Goal: Transaction & Acquisition: Purchase product/service

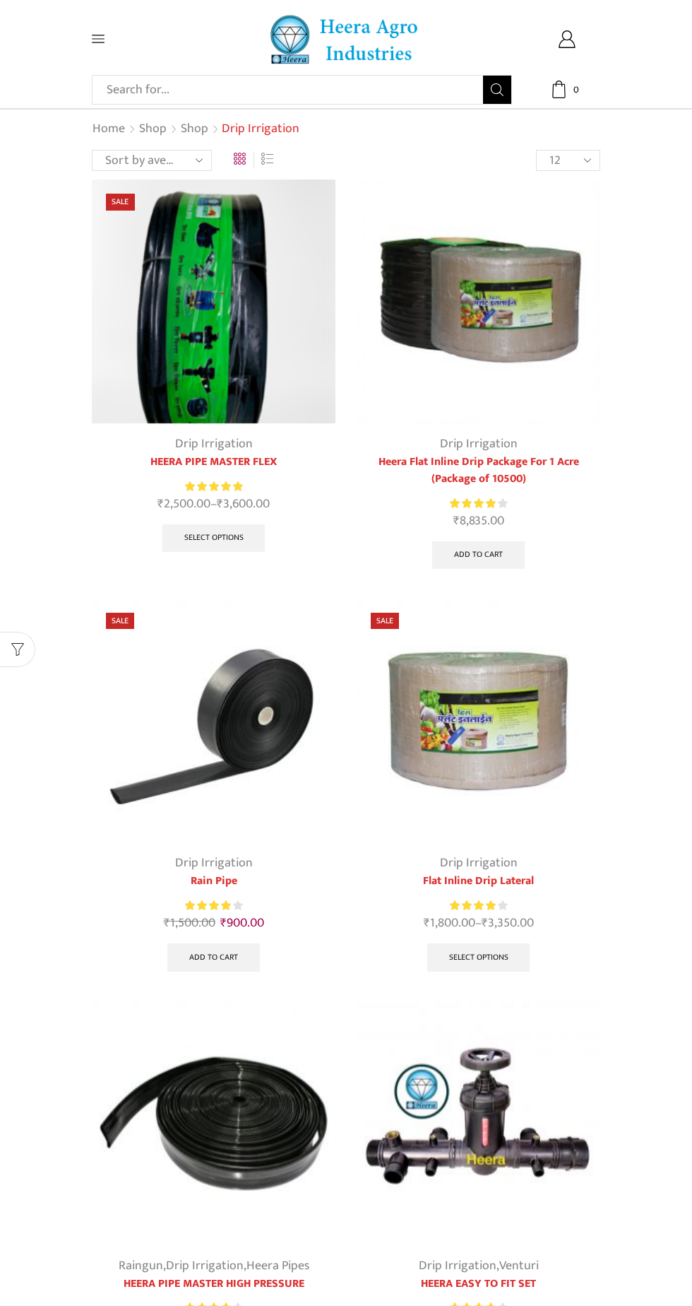
click at [524, 345] on img at bounding box center [479, 301] width 244 height 244
click at [454, 733] on img at bounding box center [479, 720] width 244 height 244
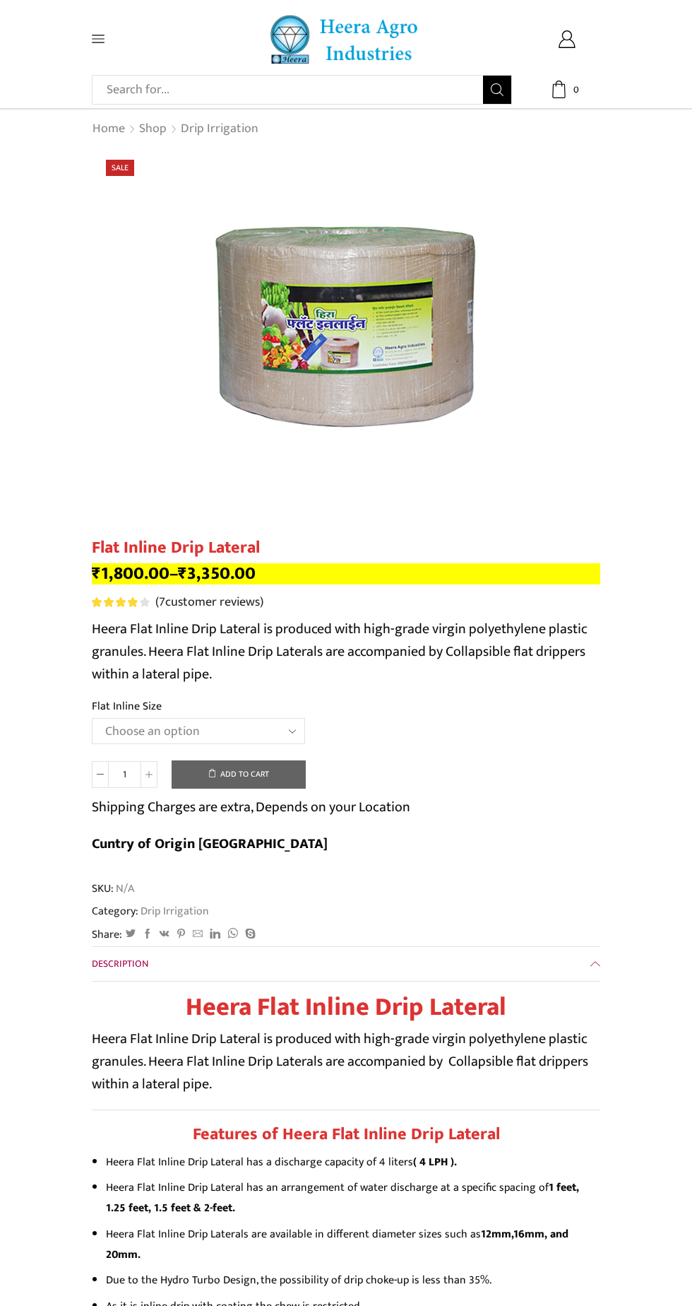
click at [244, 730] on select "Choose an option 12 MM 0.25 Thickness (30 CM) 12 MM 0.25 Thickness (40 CM) 12 M…" at bounding box center [198, 731] width 213 height 26
click at [92, 719] on select "Choose an option 12 MM 0.25 Thickness (30 CM) 12 MM 0.25 Thickness (40 CM) 12 M…" at bounding box center [198, 731] width 213 height 26
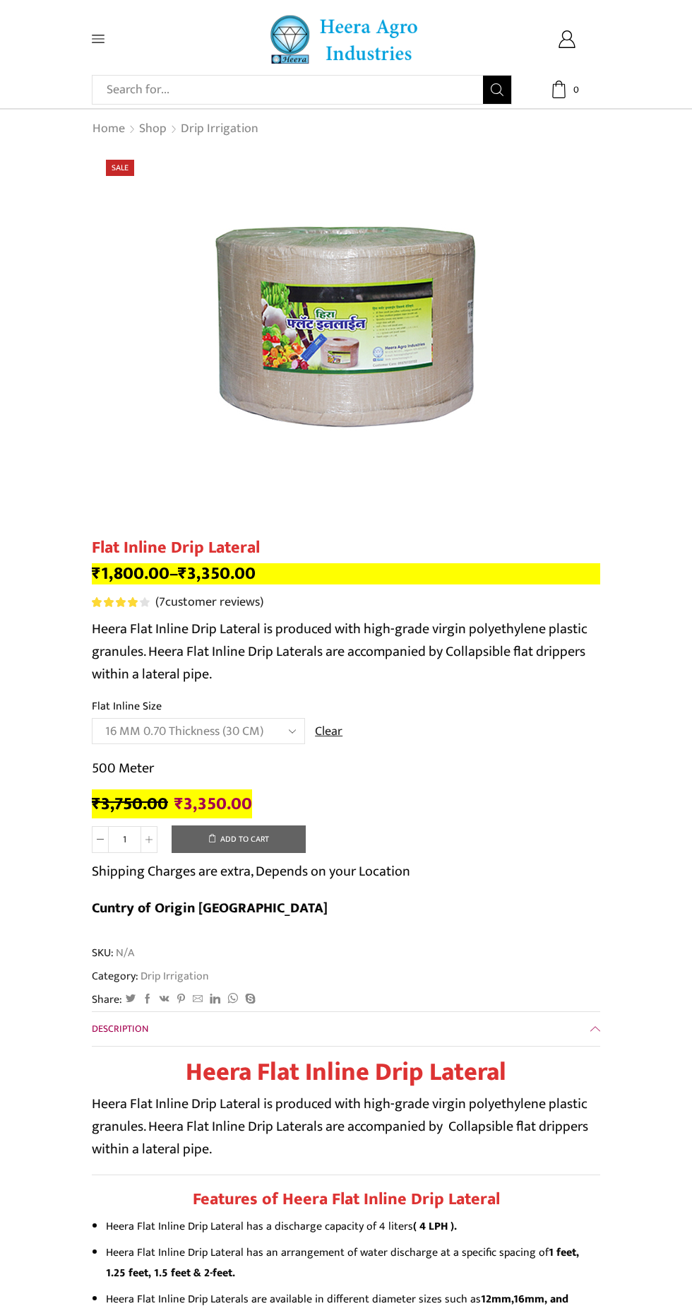
click at [223, 738] on select "Choose an option 12 MM 0.25 Thickness (30 CM) 12 MM 0.25 Thickness (40 CM) 12 M…" at bounding box center [198, 731] width 213 height 26
click at [92, 719] on select "Choose an option 12 MM 0.25 Thickness (30 CM) 12 MM 0.25 Thickness (40 CM) 12 M…" at bounding box center [198, 731] width 213 height 26
click at [265, 729] on select "Choose an option 12 MM 0.25 Thickness (30 CM) 12 MM 0.25 Thickness (40 CM) 12 M…" at bounding box center [198, 731] width 213 height 26
click at [92, 719] on select "Choose an option 12 MM 0.25 Thickness (30 CM) 12 MM 0.25 Thickness (40 CM) 12 M…" at bounding box center [198, 731] width 213 height 26
click at [240, 736] on select "Choose an option 12 MM 0.25 Thickness (30 CM) 12 MM 0.25 Thickness (40 CM) 12 M…" at bounding box center [198, 731] width 213 height 26
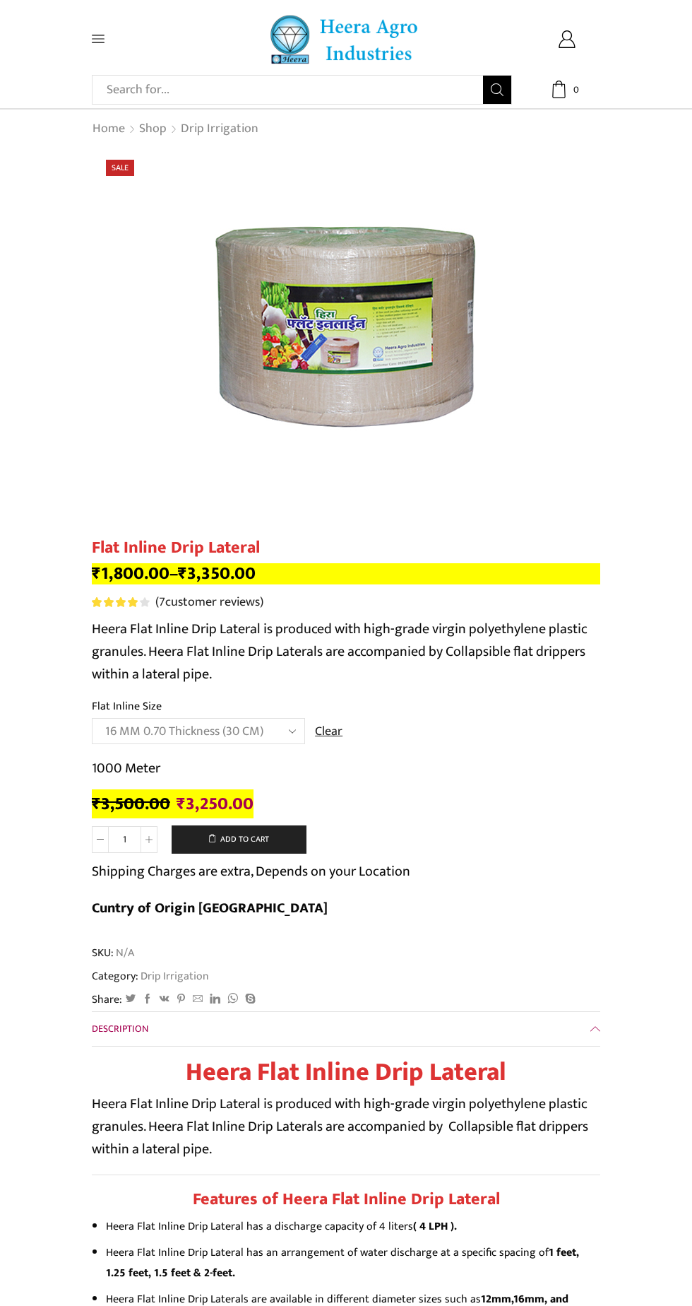
click at [92, 719] on select "Choose an option 12 MM 0.25 Thickness (30 CM) 12 MM 0.25 Thickness (40 CM) 12 M…" at bounding box center [198, 731] width 213 height 26
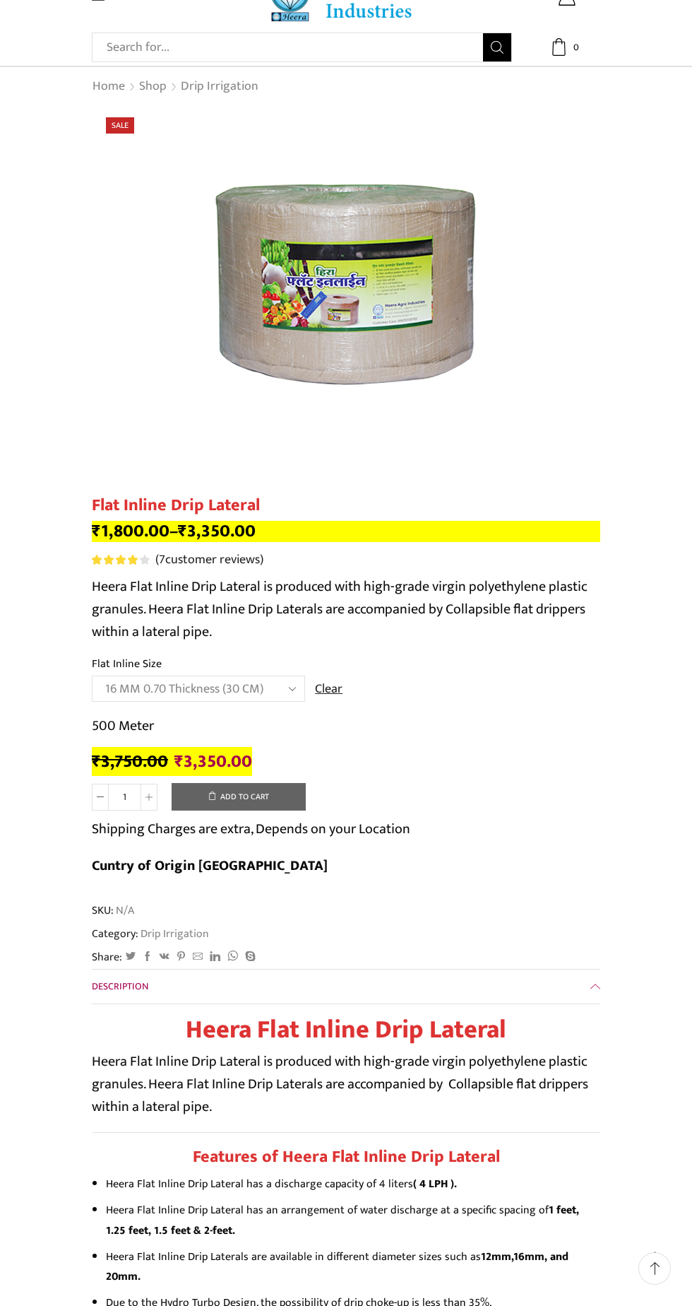
scroll to position [52, 0]
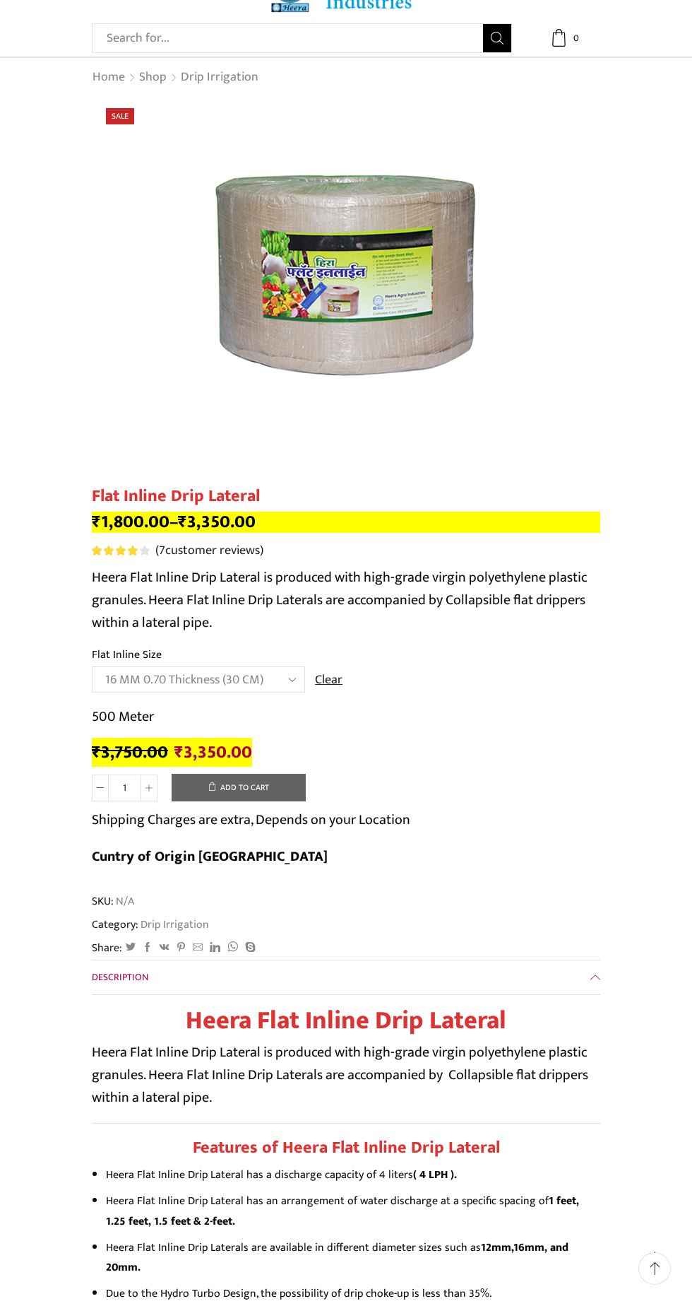
click at [231, 678] on select "Choose an option 12 MM 0.25 Thickness (30 CM) 12 MM 0.25 Thickness (40 CM) 12 M…" at bounding box center [198, 679] width 213 height 26
select select "16 MM 0.40 Thickness (30 CM)"
click at [92, 668] on select "Choose an option 12 MM 0.25 Thickness (30 CM) 12 MM 0.25 Thickness (40 CM) 12 M…" at bounding box center [198, 679] width 213 height 26
click at [329, 51] on input "Search input" at bounding box center [292, 38] width 384 height 28
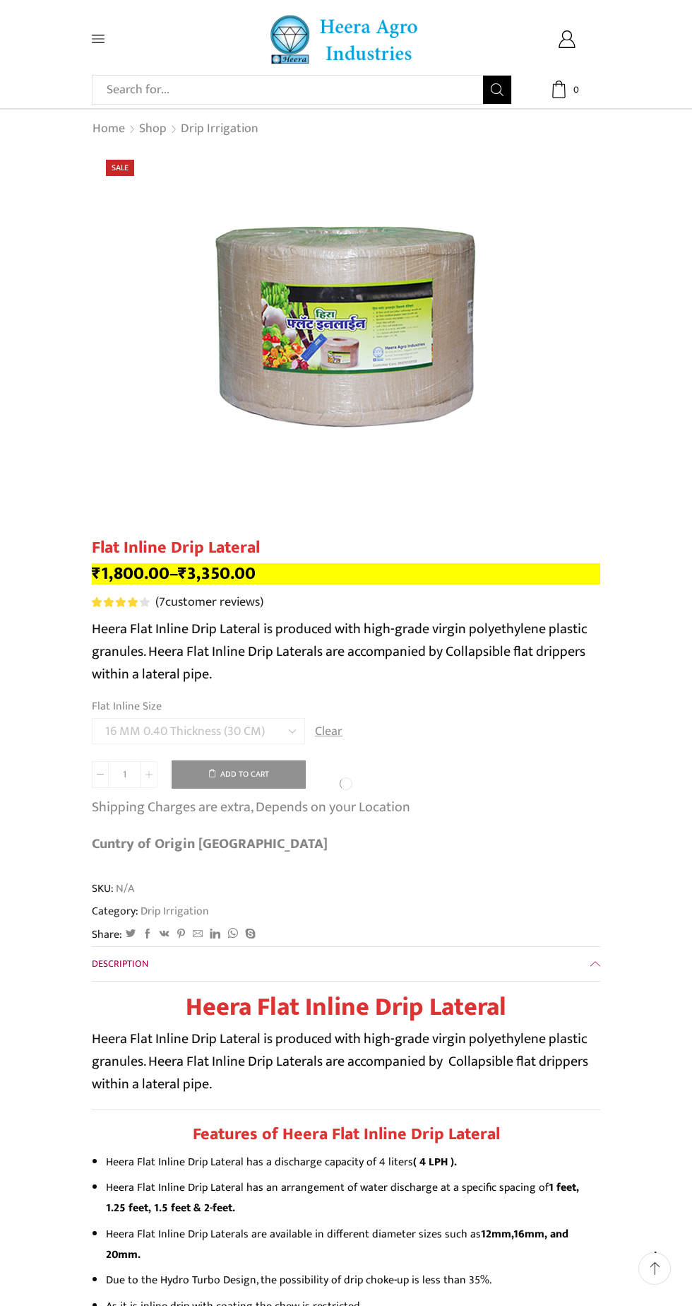
scroll to position [159, 0]
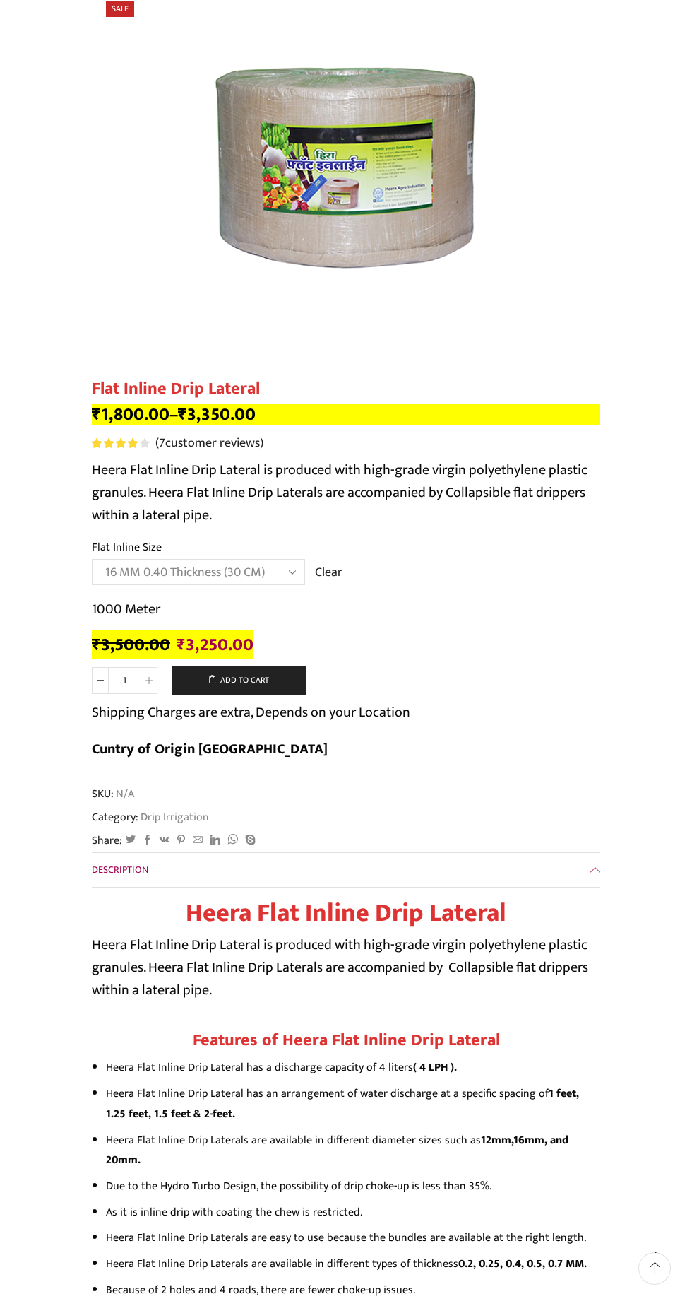
click at [253, 573] on select "Choose an option 12 MM 0.25 Thickness (30 CM) 12 MM 0.25 Thickness (40 CM) 12 M…" at bounding box center [198, 572] width 213 height 26
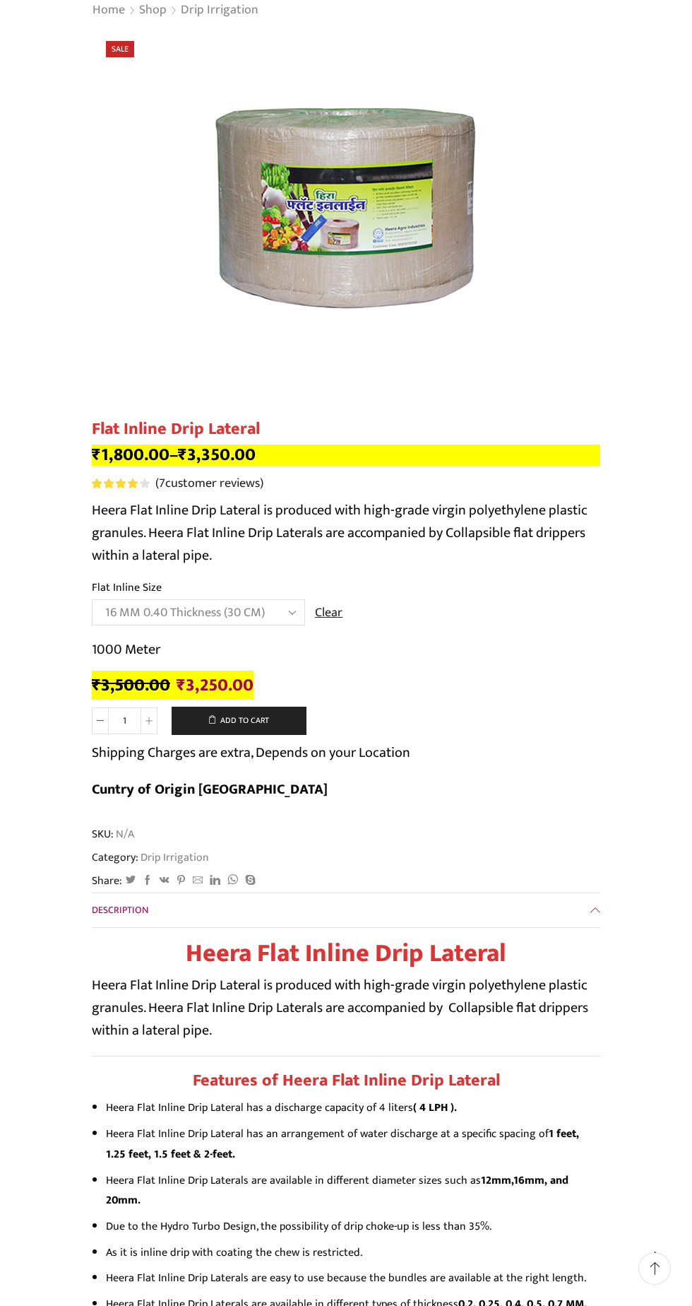
scroll to position [0, 0]
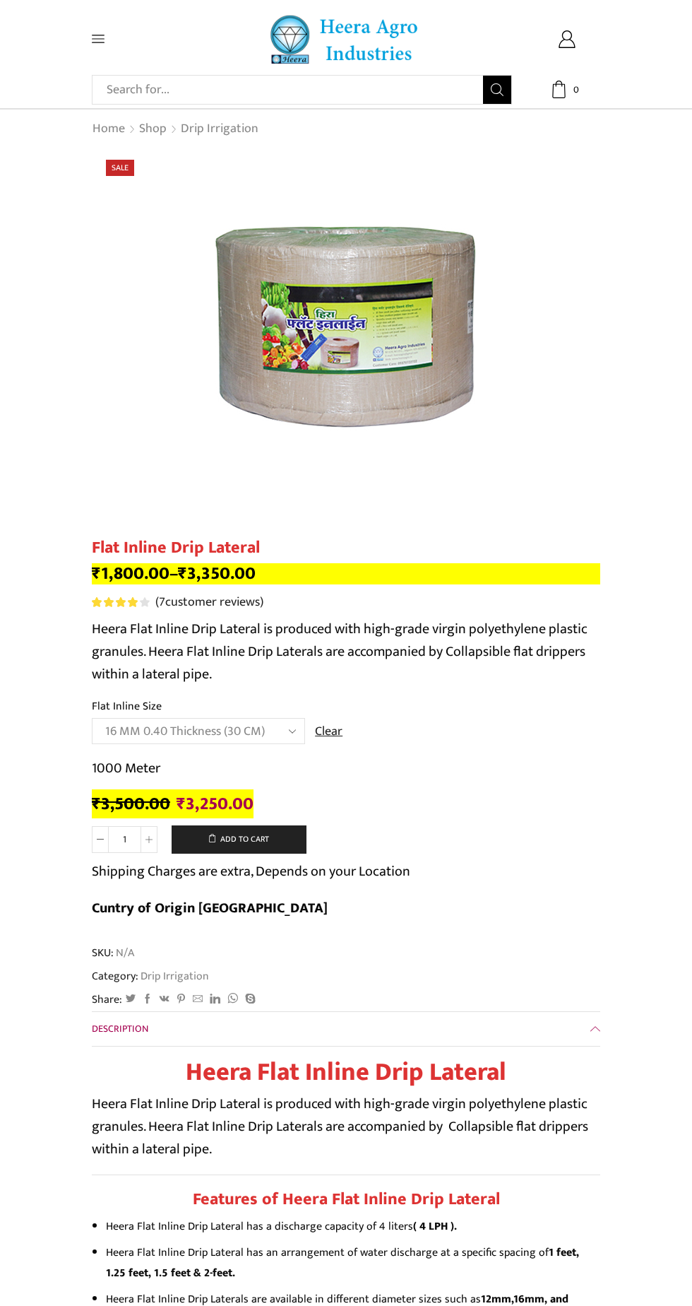
click at [250, 729] on select "Choose an option 12 MM 0.25 Thickness (30 CM) 12 MM 0.25 Thickness (40 CM) 12 M…" at bounding box center [198, 731] width 213 height 26
click at [92, 719] on select "Choose an option 12 MM 0.25 Thickness (30 CM) 12 MM 0.25 Thickness (40 CM) 12 M…" at bounding box center [198, 731] width 213 height 26
click at [266, 736] on select "Choose an option 12 MM 0.25 Thickness (30 CM) 12 MM 0.25 Thickness (40 CM) 12 M…" at bounding box center [198, 731] width 213 height 26
click at [92, 719] on select "Choose an option 12 MM 0.25 Thickness (30 CM) 12 MM 0.25 Thickness (40 CM) 12 M…" at bounding box center [198, 731] width 213 height 26
click at [234, 743] on select "Choose an option 12 MM 0.25 Thickness (30 CM) 12 MM 0.25 Thickness (40 CM) 12 M…" at bounding box center [198, 731] width 213 height 26
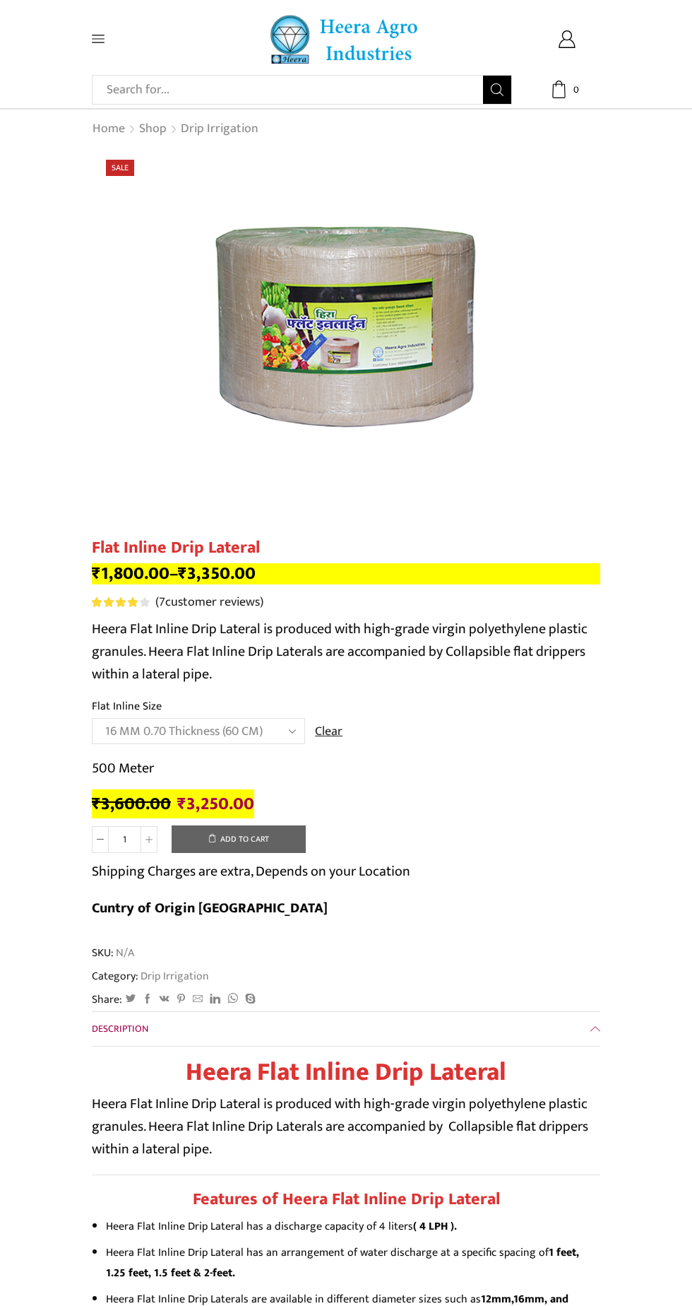
select select "16 MM 0.70 Thickness (30 CM)"
click at [92, 719] on select "Choose an option 12 MM 0.25 Thickness (30 CM) 12 MM 0.25 Thickness (40 CM) 12 M…" at bounding box center [198, 731] width 213 height 26
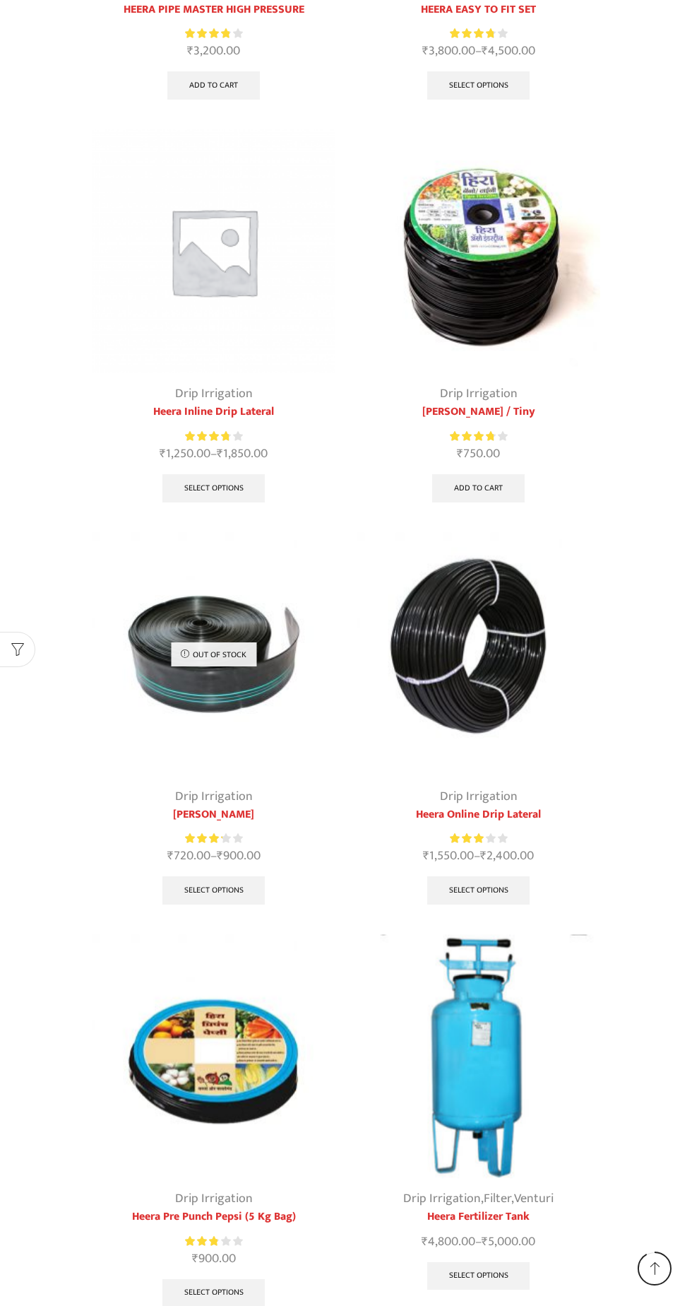
scroll to position [1396, 0]
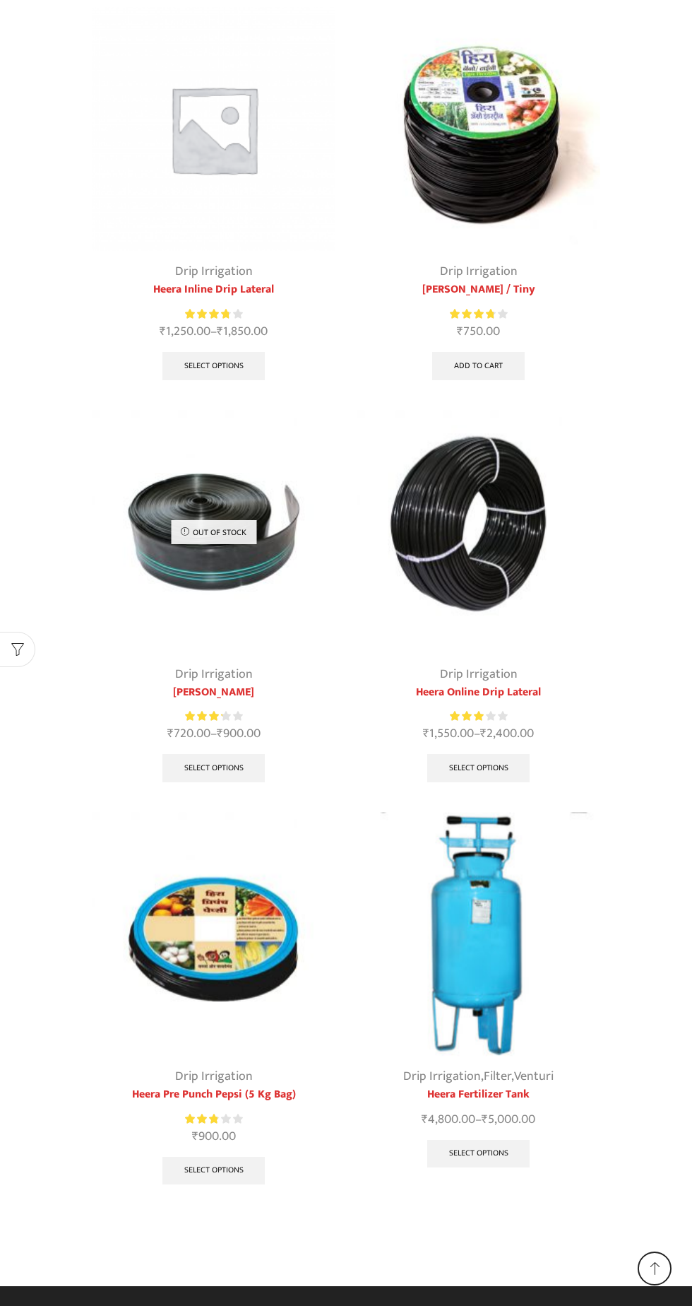
click at [535, 896] on img at bounding box center [479, 934] width 244 height 244
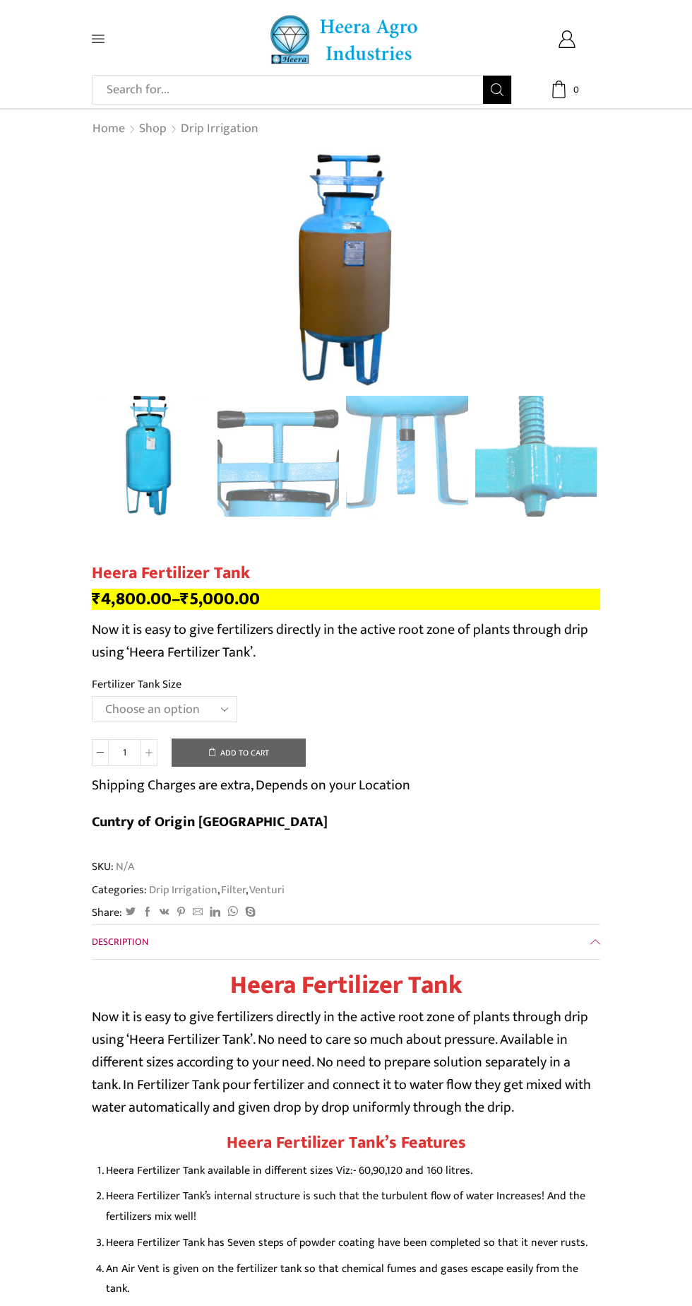
click at [174, 463] on img "1 / 5" at bounding box center [149, 455] width 122 height 122
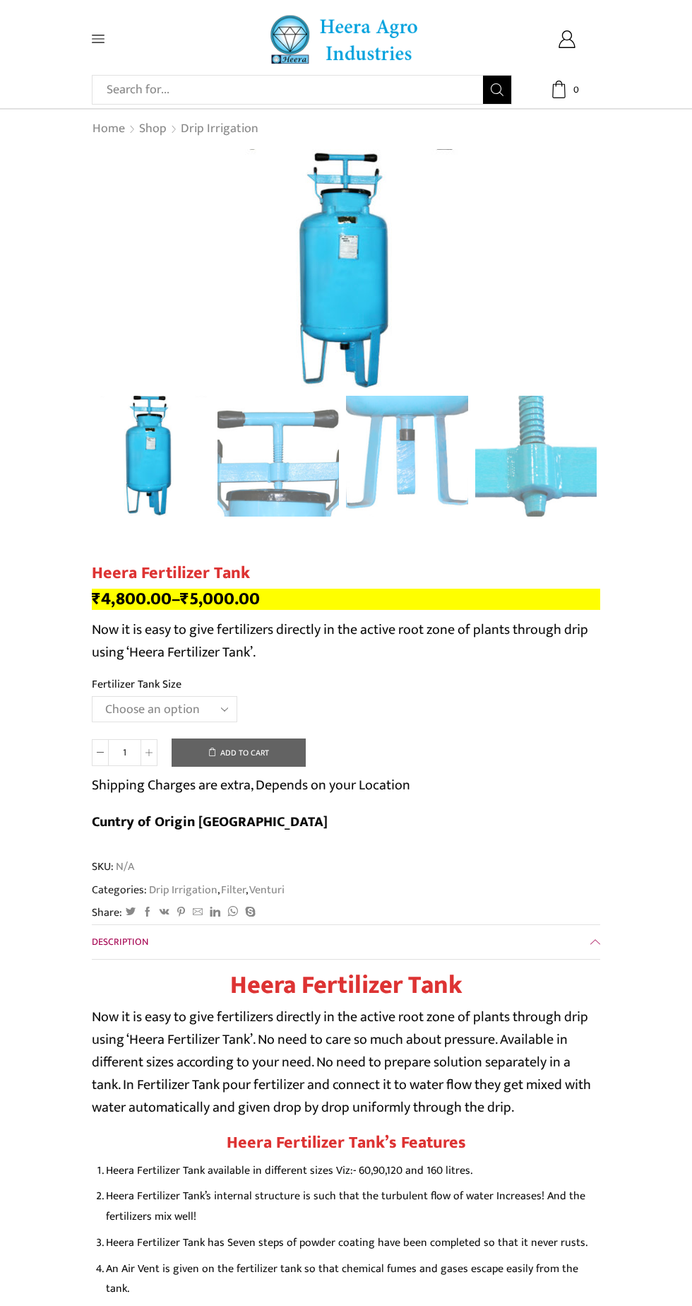
click at [418, 456] on img "3 / 5" at bounding box center [407, 457] width 122 height 122
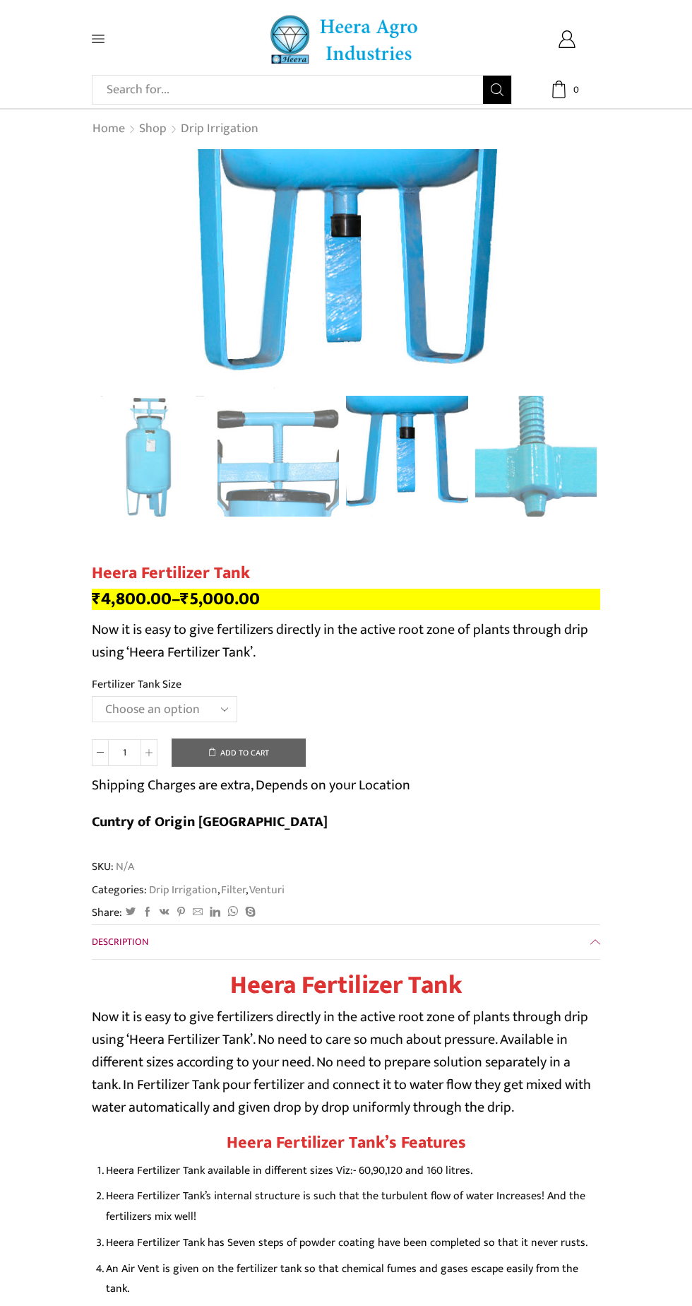
click at [312, 477] on img "2 / 5" at bounding box center [279, 457] width 122 height 122
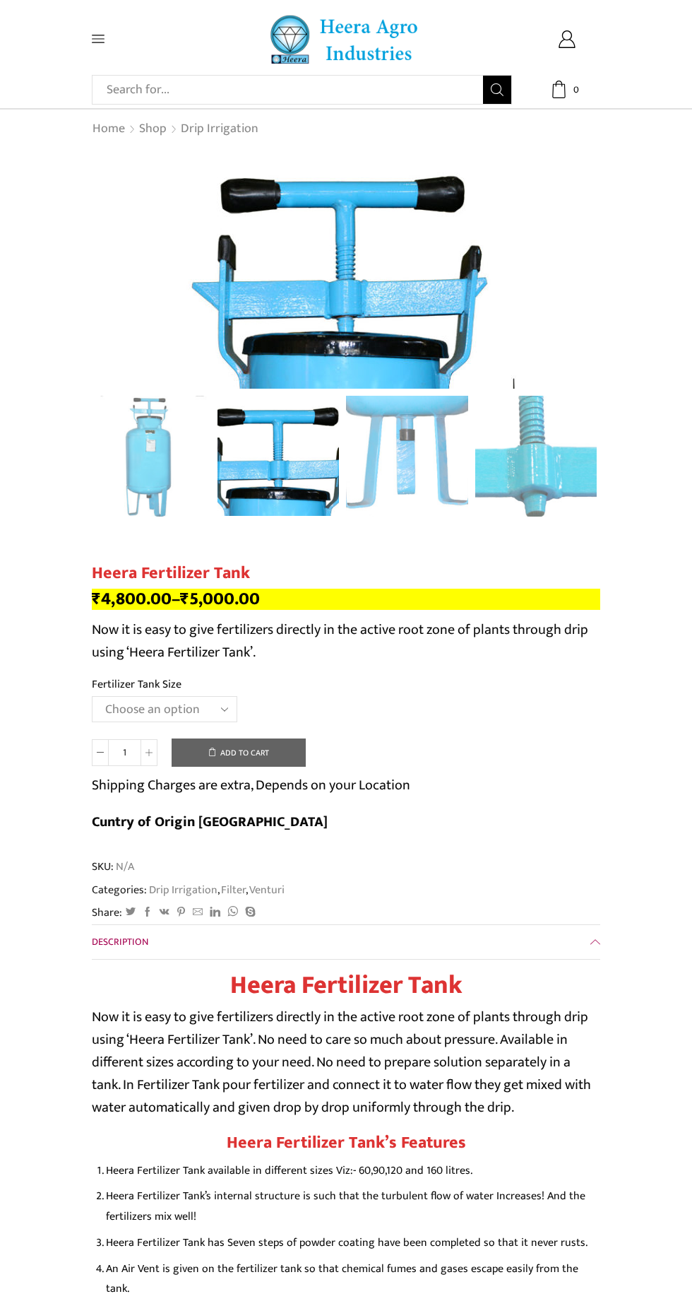
click at [151, 436] on img "1 / 5" at bounding box center [149, 457] width 122 height 122
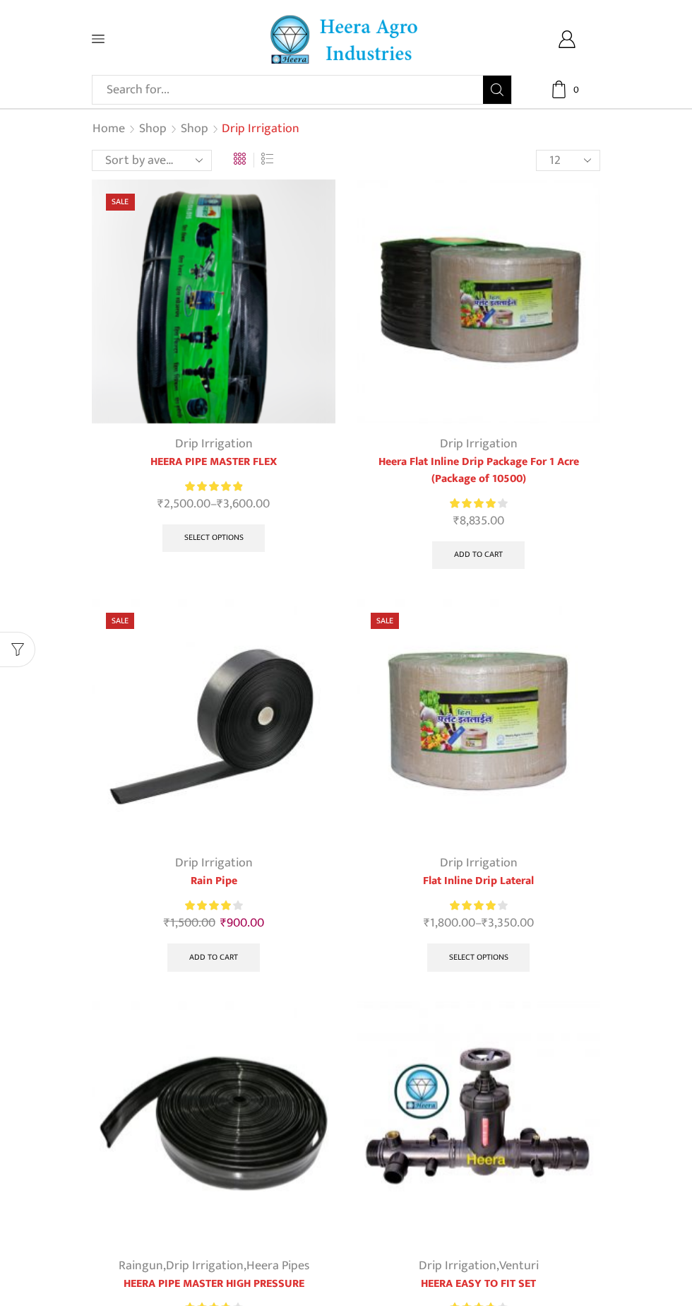
click at [315, 87] on input "Search input" at bounding box center [292, 90] width 384 height 28
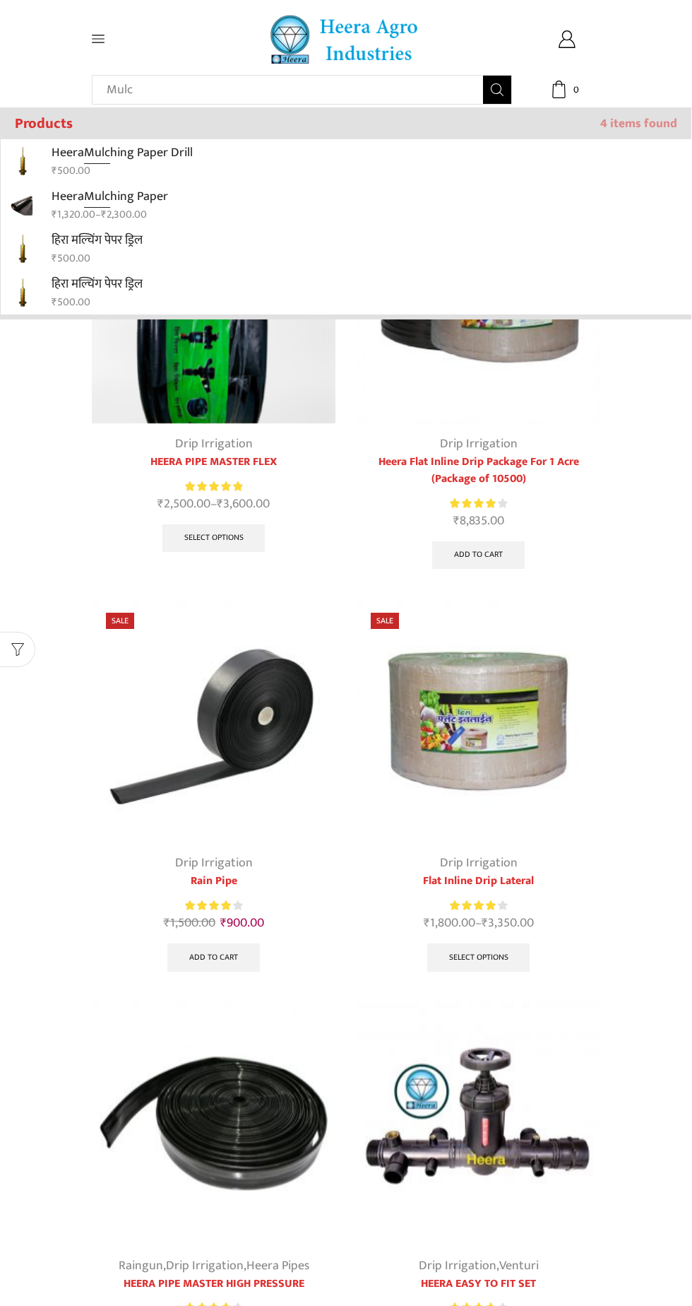
click at [368, 196] on link "[PERSON_NAME] hing Paper ₹ 1,320.00 – ₹ 2,300.00" at bounding box center [346, 205] width 691 height 44
type input "[PERSON_NAME] Paper"
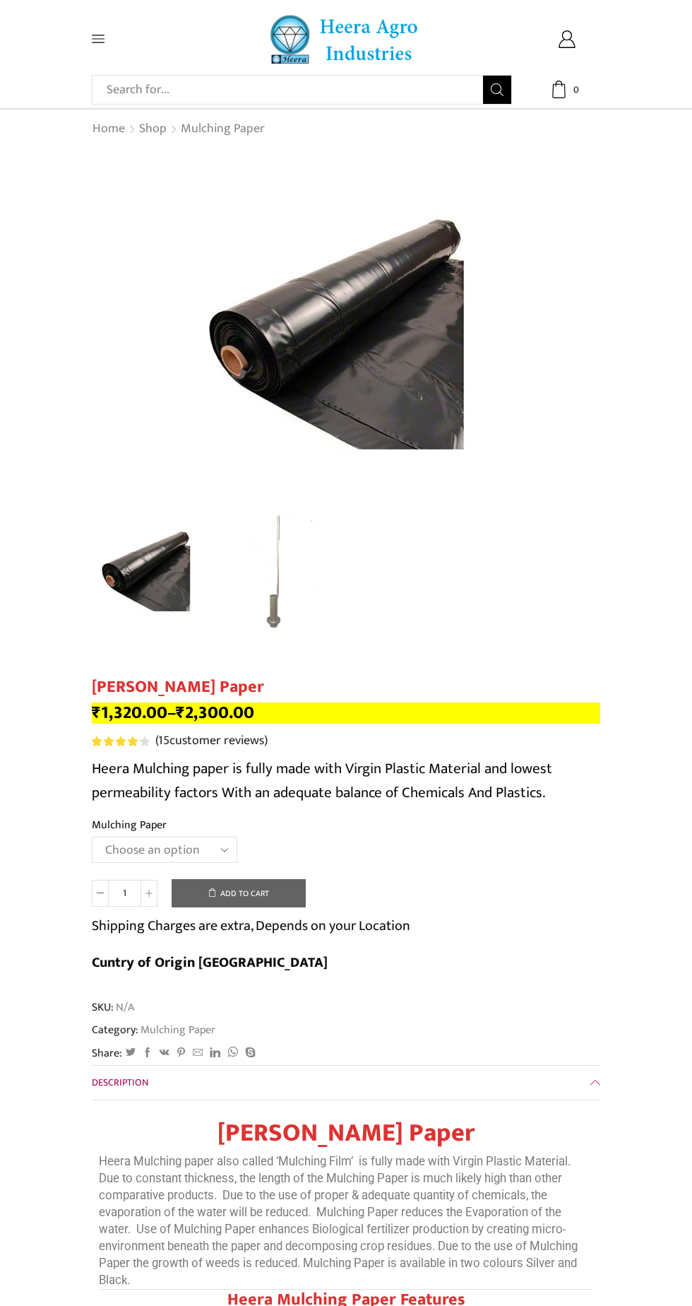
click at [204, 857] on select "Choose an option 1000 X 20 X [PHONE_NUMBER] X [PHONE_NUMBER] X 400 750 X 20 X 4…" at bounding box center [165, 849] width 146 height 26
click at [92, 838] on select "Choose an option 1000 X 20 X [PHONE_NUMBER] X [PHONE_NUMBER] X 400 750 X 20 X 4…" at bounding box center [165, 849] width 146 height 26
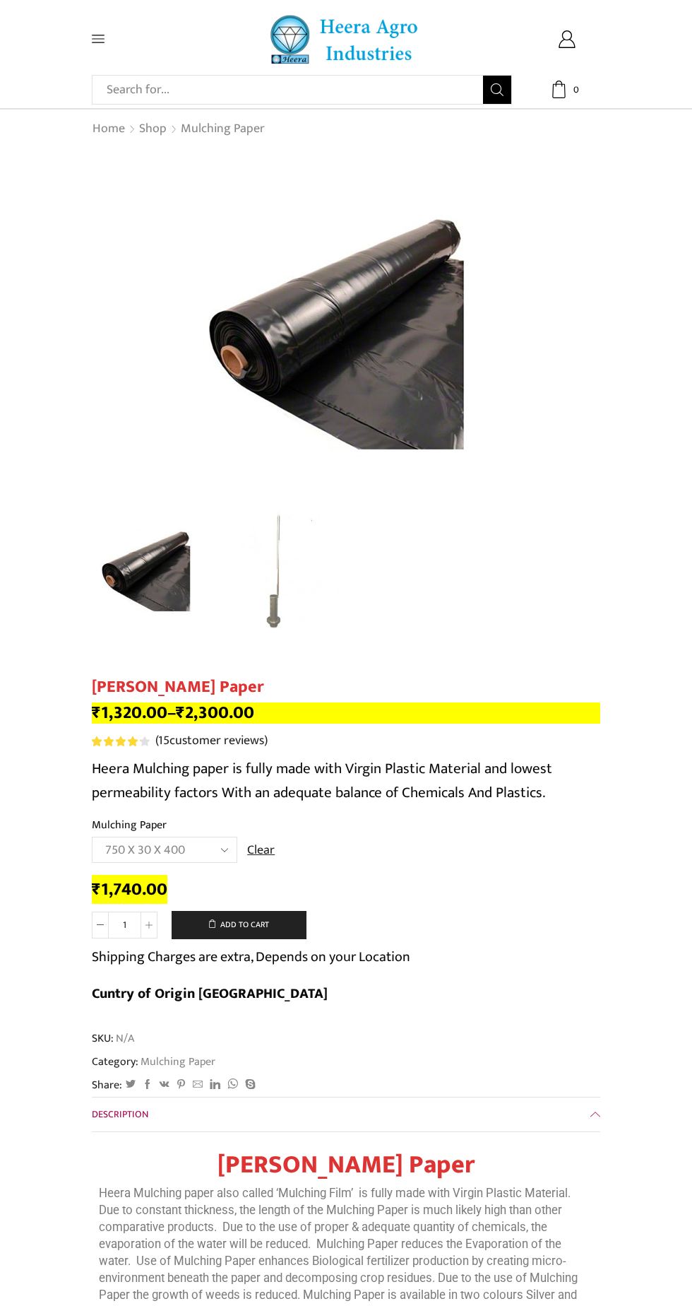
click at [199, 856] on select "Choose an option 1000 X 20 X [PHONE_NUMBER] X [PHONE_NUMBER] X 400 750 X 20 X 4…" at bounding box center [165, 849] width 146 height 26
click at [92, 838] on select "Choose an option 1000 X 20 X [PHONE_NUMBER] X [PHONE_NUMBER] X 400 750 X 20 X 4…" at bounding box center [165, 849] width 146 height 26
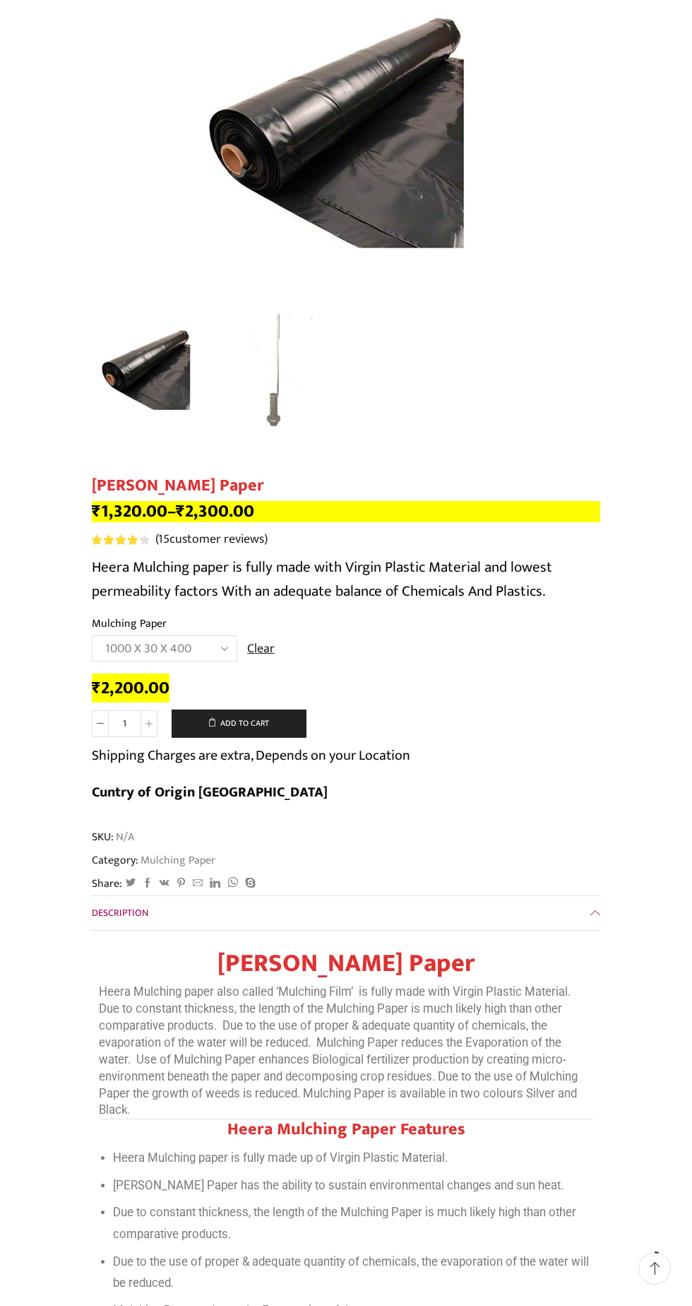
scroll to position [194, 0]
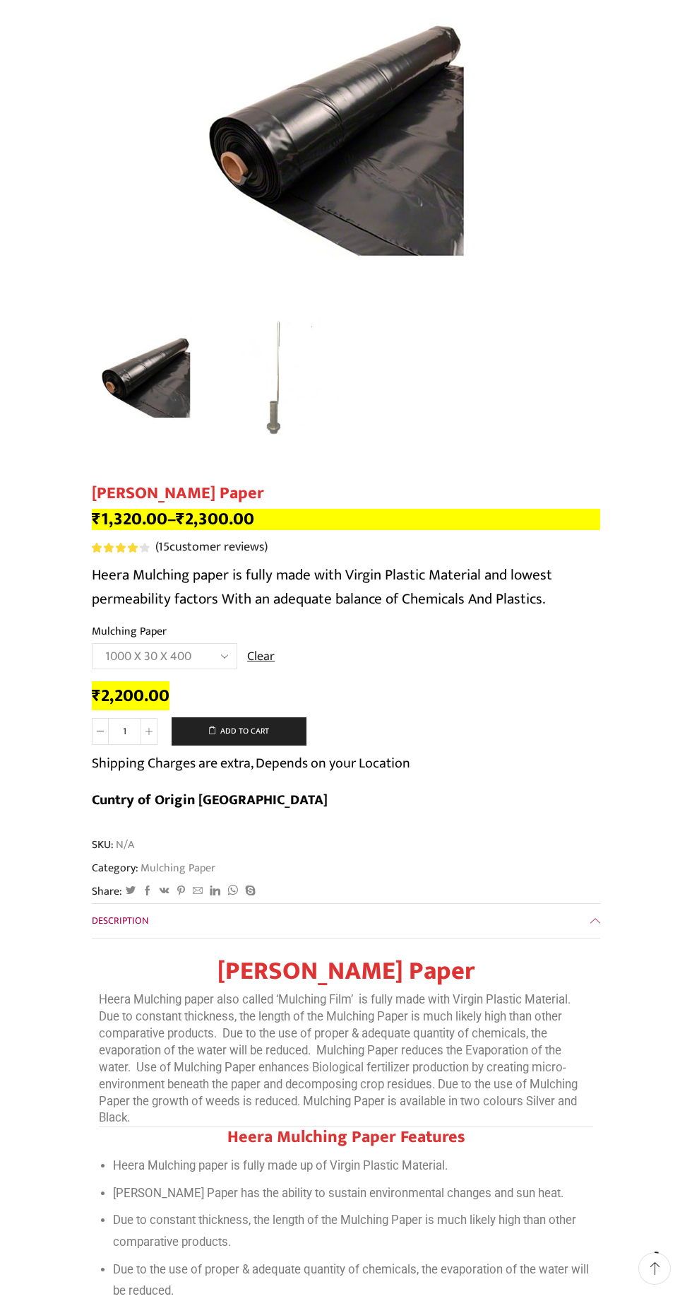
click at [203, 667] on select "Choose an option 1000 X 20 X [PHONE_NUMBER] X [PHONE_NUMBER] X 400 750 X 20 X 4…" at bounding box center [165, 656] width 146 height 26
click at [92, 644] on select "Choose an option 1000 X 20 X [PHONE_NUMBER] X [PHONE_NUMBER] X 400 750 X 20 X 4…" at bounding box center [165, 656] width 146 height 26
select select "750-x-30-x-400"
